Goal: Check status: Check status

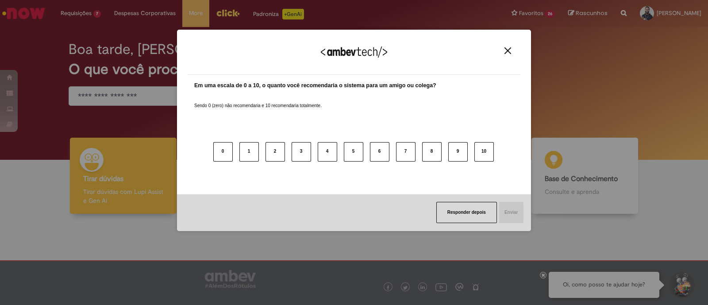
click at [512, 52] on button "Close" at bounding box center [508, 51] width 12 height 8
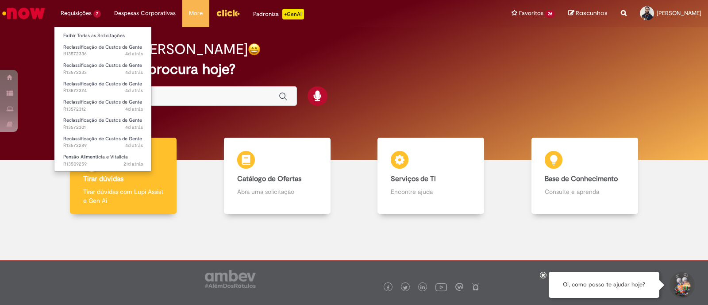
click at [79, 13] on li "Requisições 7 Exibir Todas as Solicitações Reclassificação de Custos de Gente 4…" at bounding box center [81, 13] width 54 height 27
click at [85, 33] on link "Exibir Todas as Solicitações" at bounding box center [102, 36] width 97 height 10
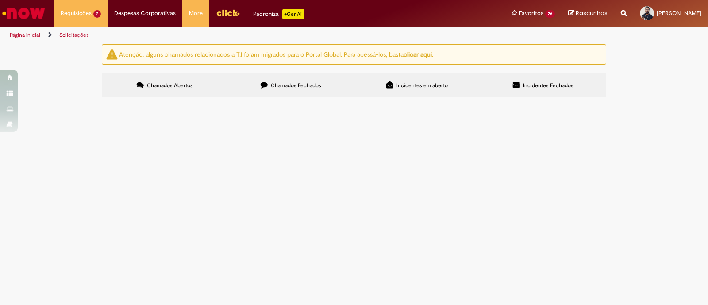
scroll to position [58, 0]
click at [0, 0] on span "Boa noite, segue para reclassificação." at bounding box center [0, 0] width 0 height 0
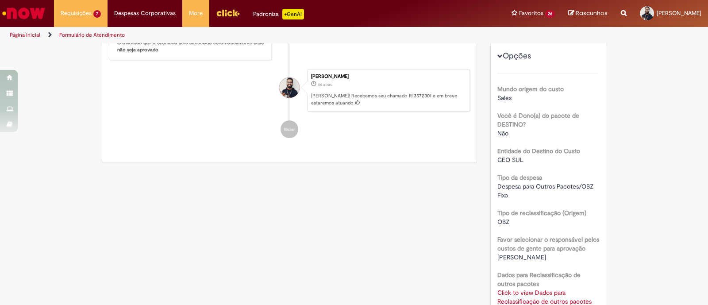
scroll to position [211, 0]
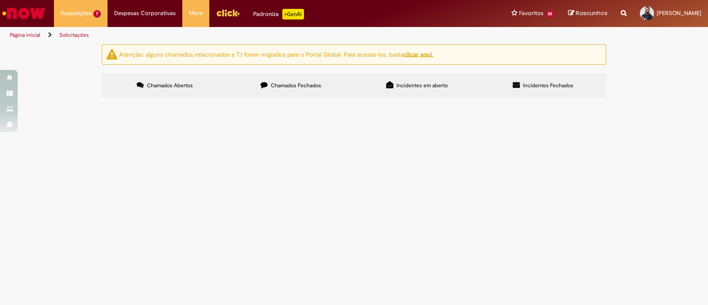
scroll to position [55, 0]
click at [0, 0] on span "Boa noite, segue para reclassificação." at bounding box center [0, 0] width 0 height 0
click at [0, 0] on span "boa noite, segue para reclassificação." at bounding box center [0, 0] width 0 height 0
